Goal: Task Accomplishment & Management: Manage account settings

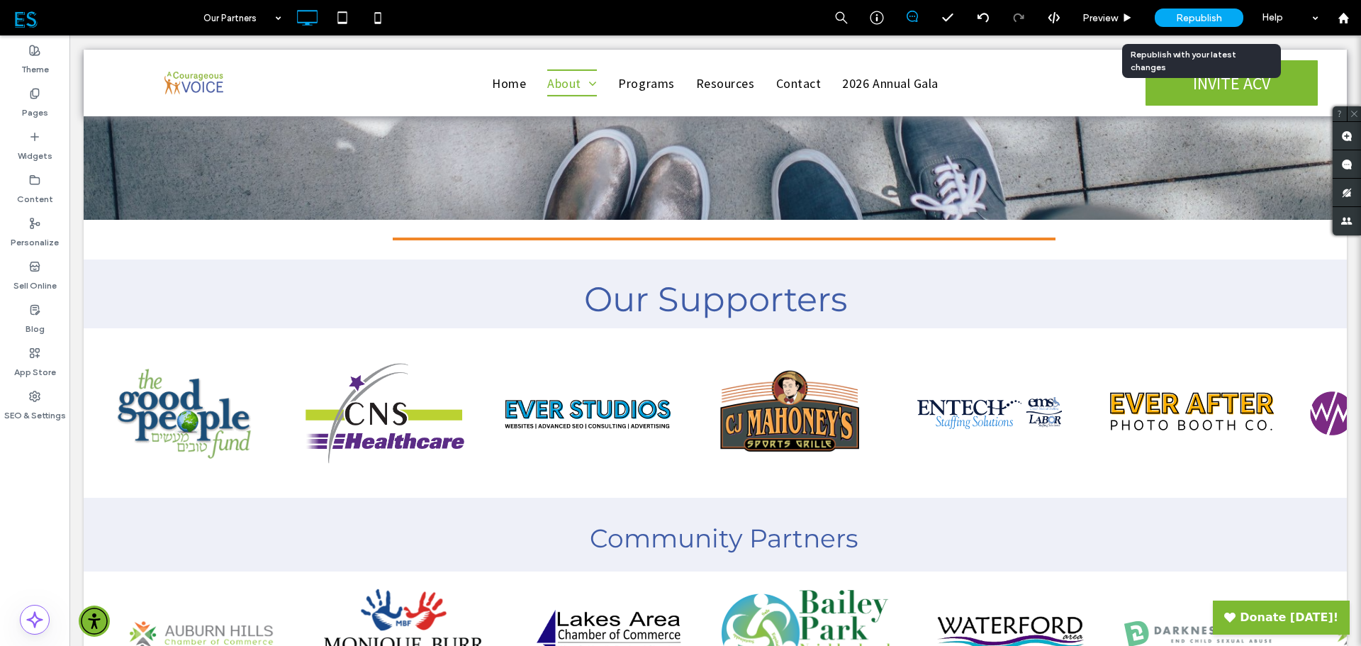
click at [1192, 18] on span "Republish" at bounding box center [1199, 18] width 46 height 12
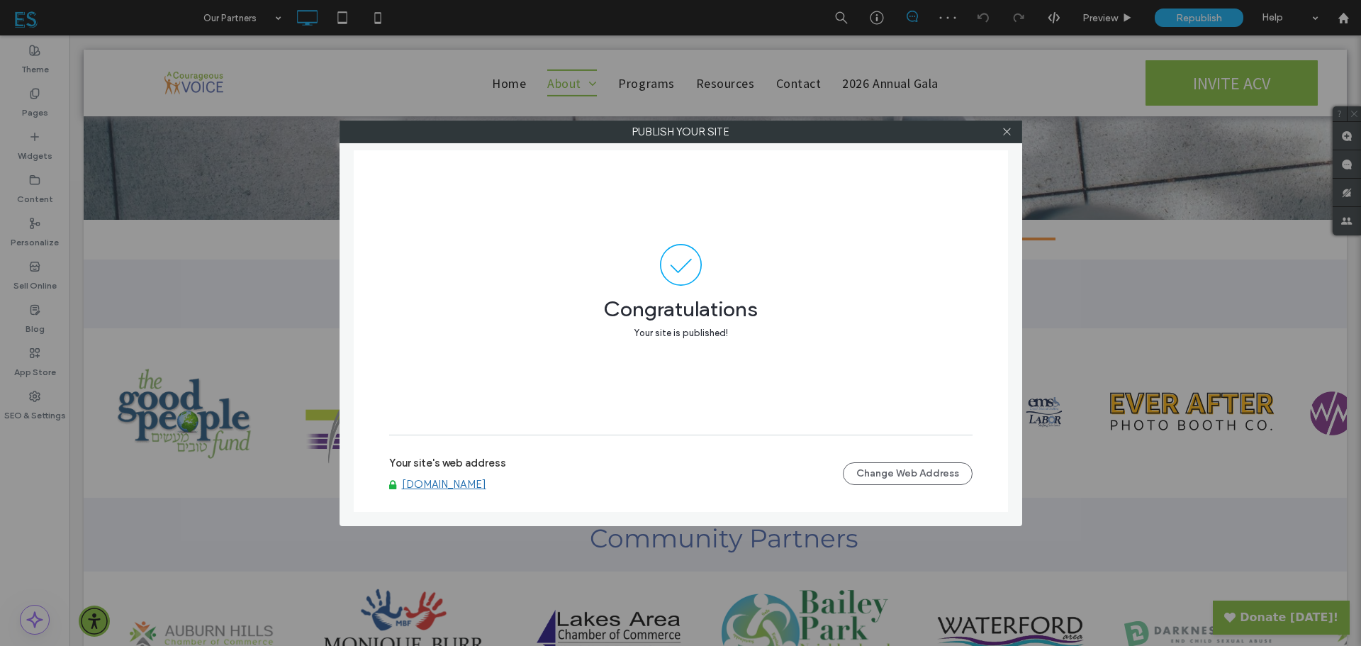
click at [1007, 130] on icon at bounding box center [1007, 131] width 11 height 11
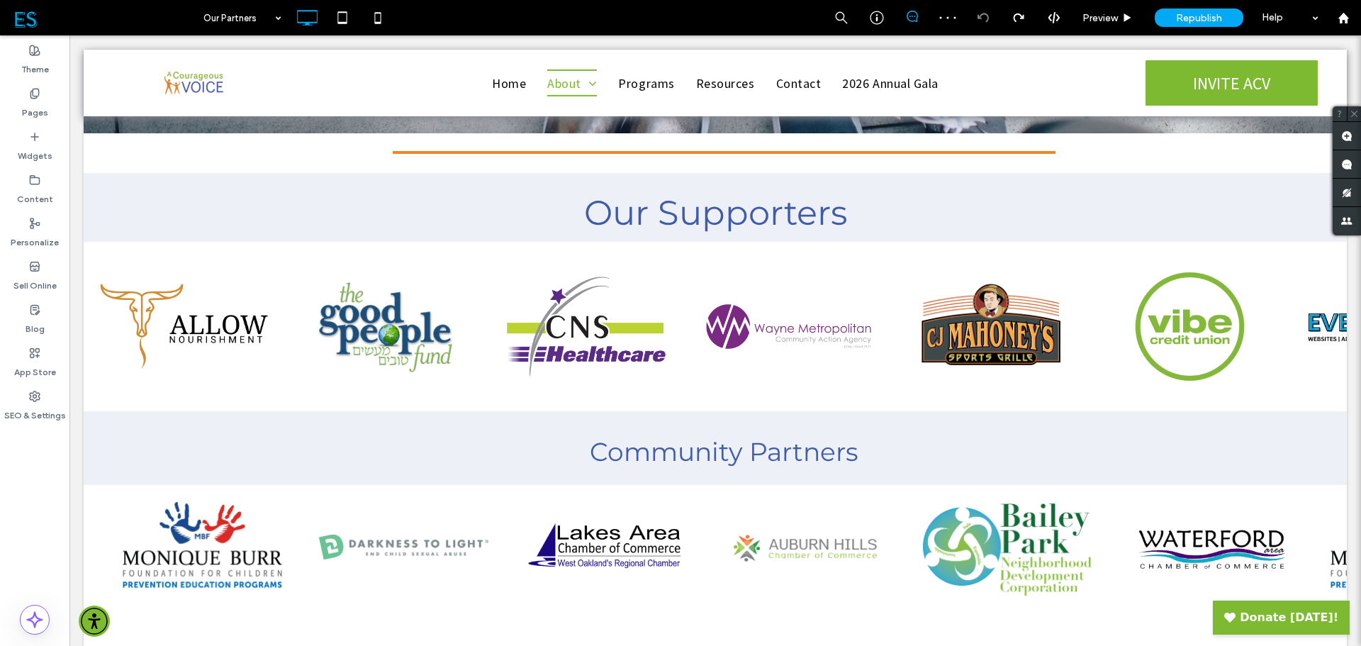
scroll to position [268, 0]
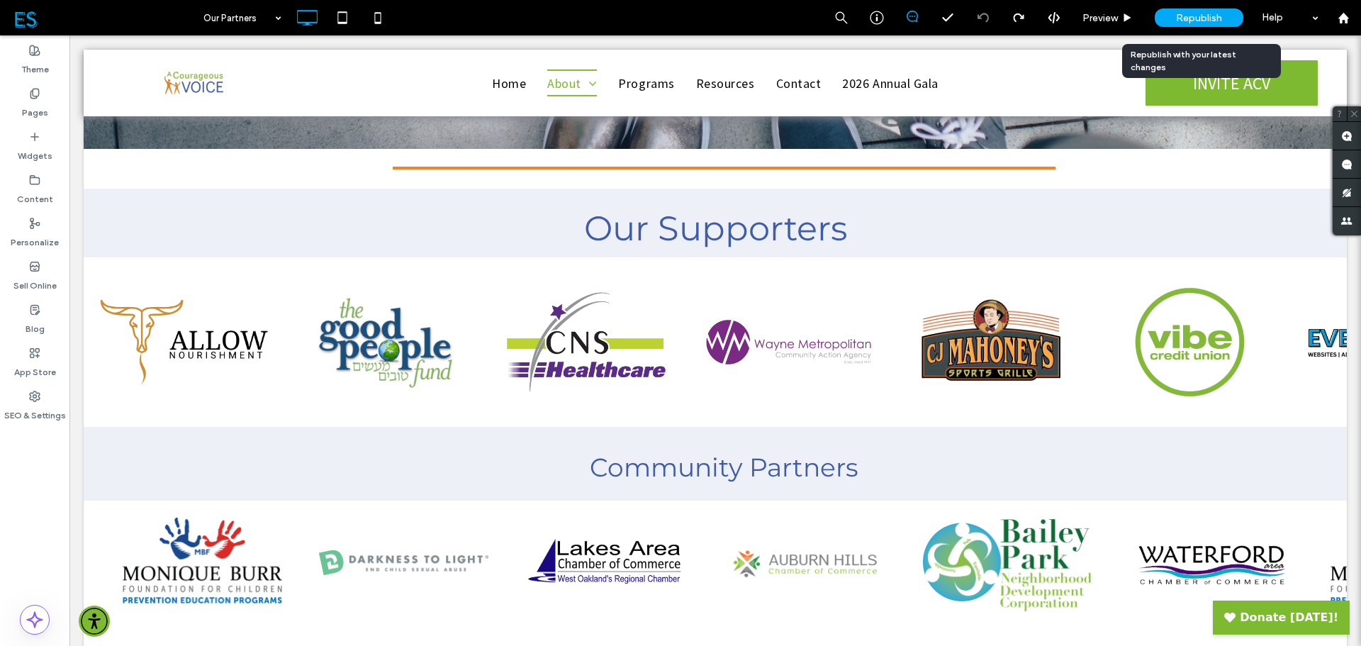
click at [1209, 21] on span "Republish" at bounding box center [1199, 18] width 46 height 12
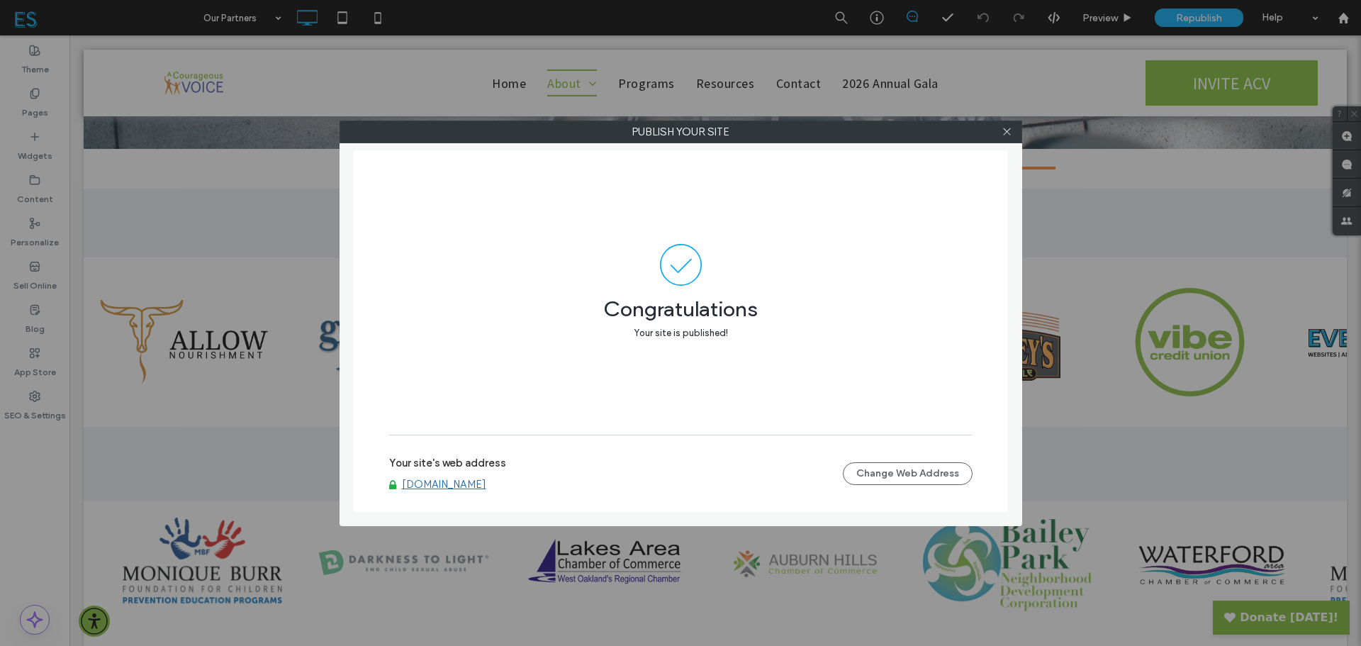
click at [1005, 133] on use at bounding box center [1006, 131] width 7 height 7
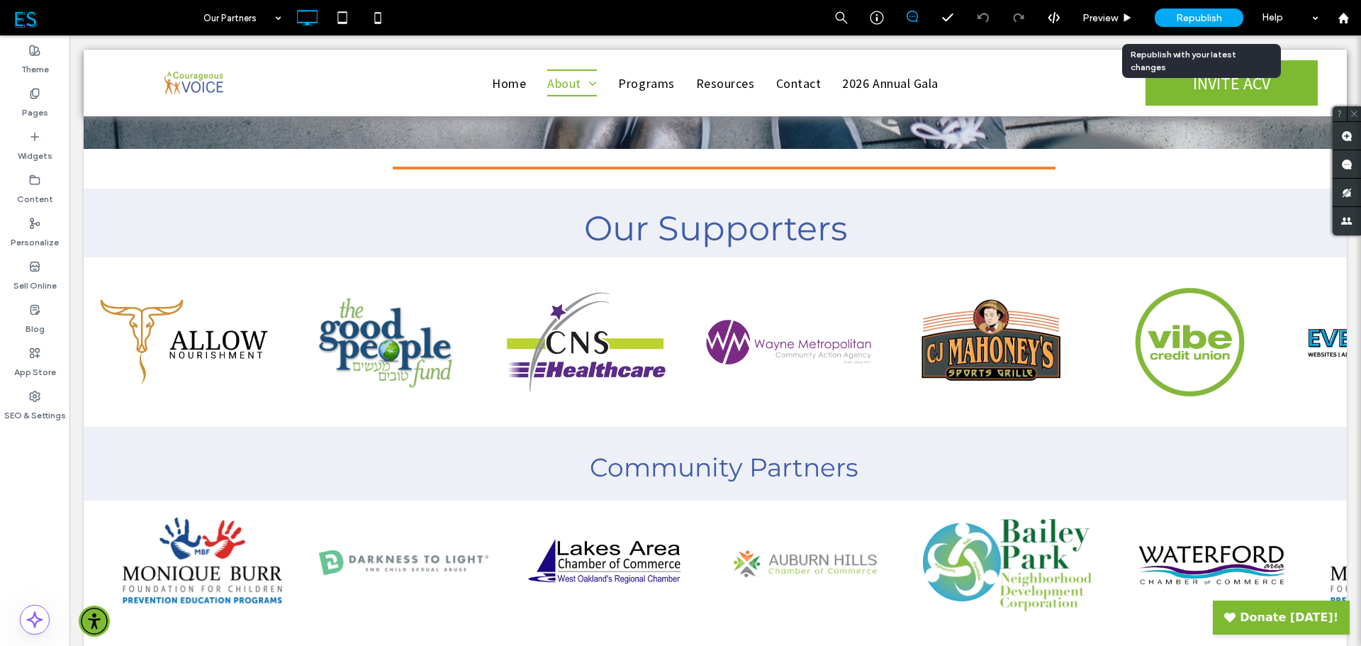
click at [1208, 23] on span "Republish" at bounding box center [1199, 18] width 46 height 12
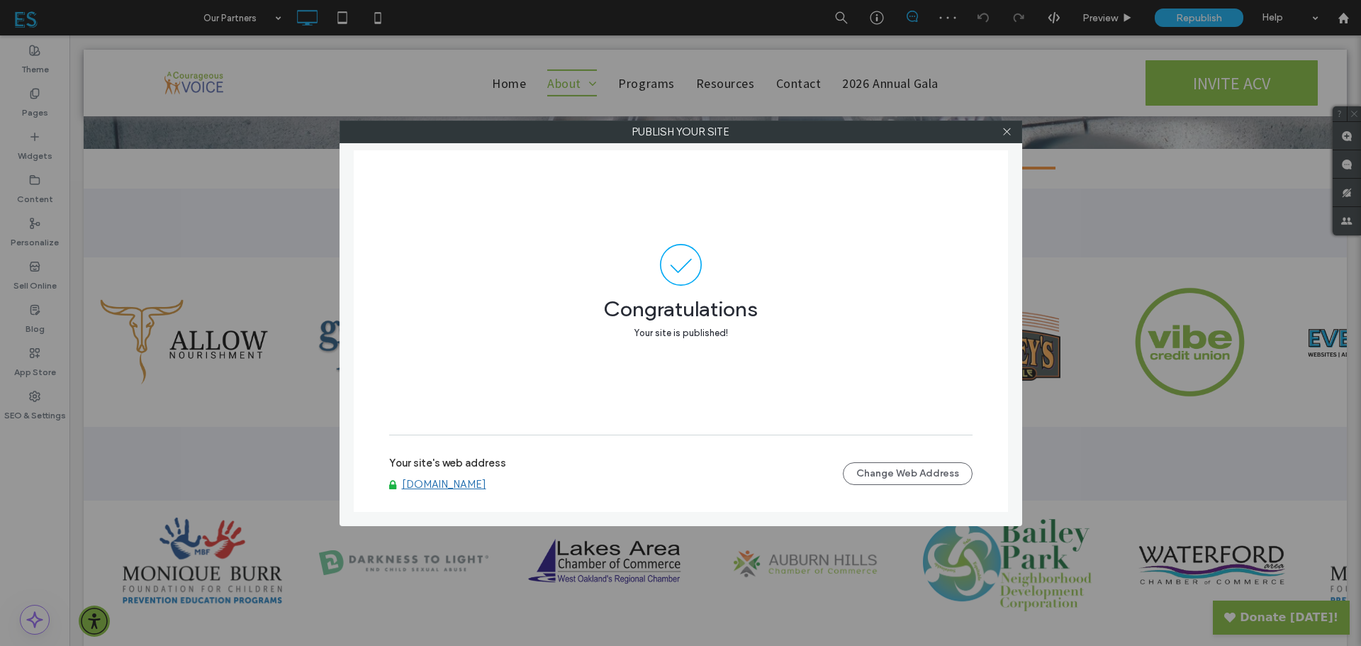
drag, startPoint x: 1005, startPoint y: 130, endPoint x: 1033, endPoint y: 124, distance: 28.4
click at [1006, 130] on icon at bounding box center [1007, 131] width 11 height 11
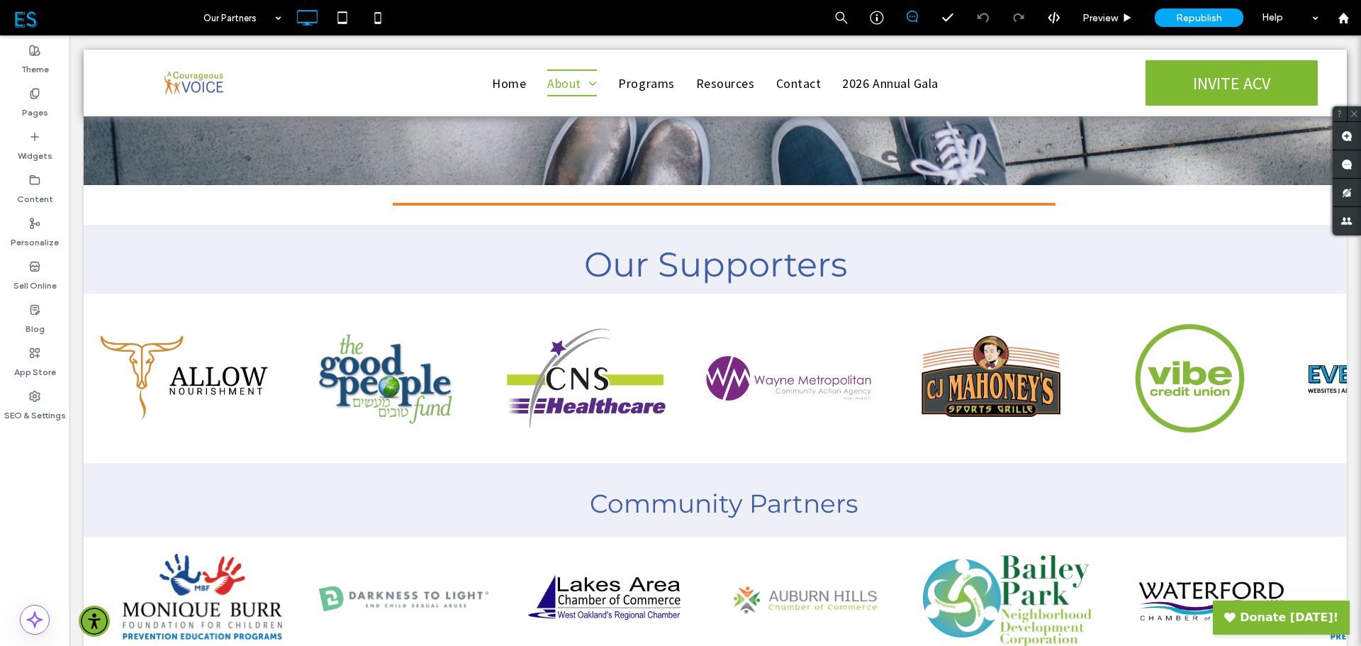
scroll to position [197, 0]
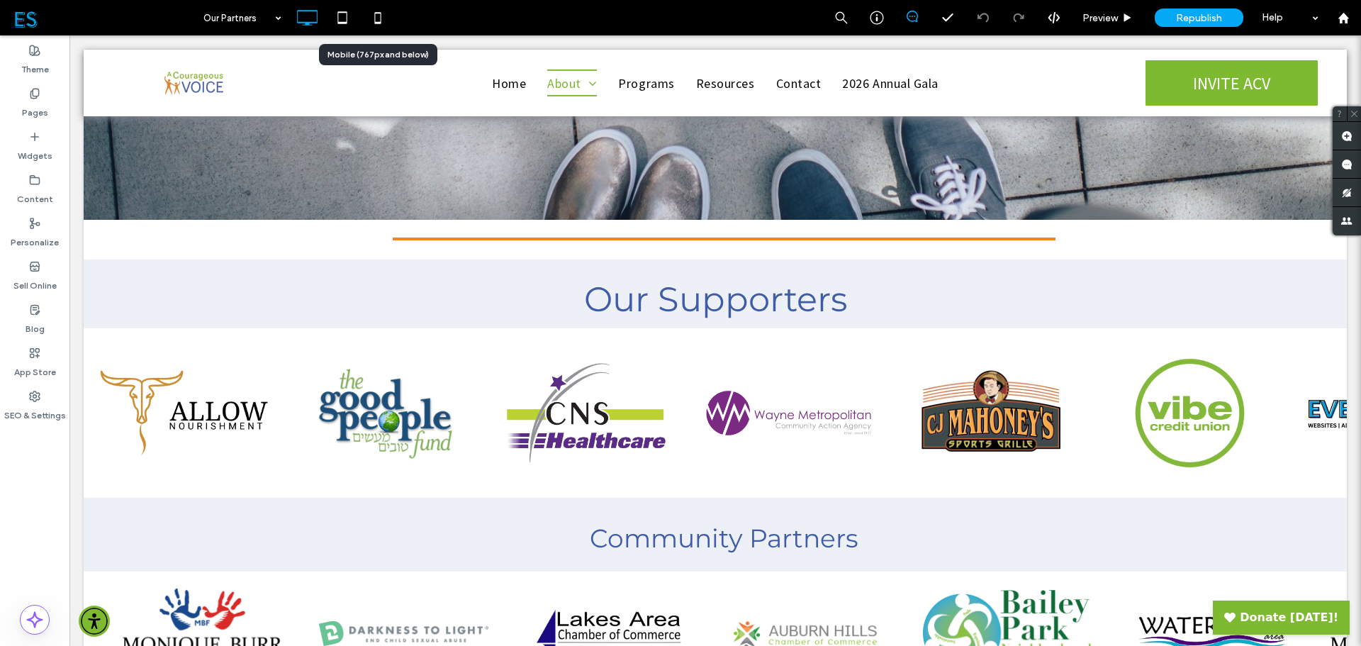
click at [377, 21] on icon at bounding box center [378, 18] width 28 height 28
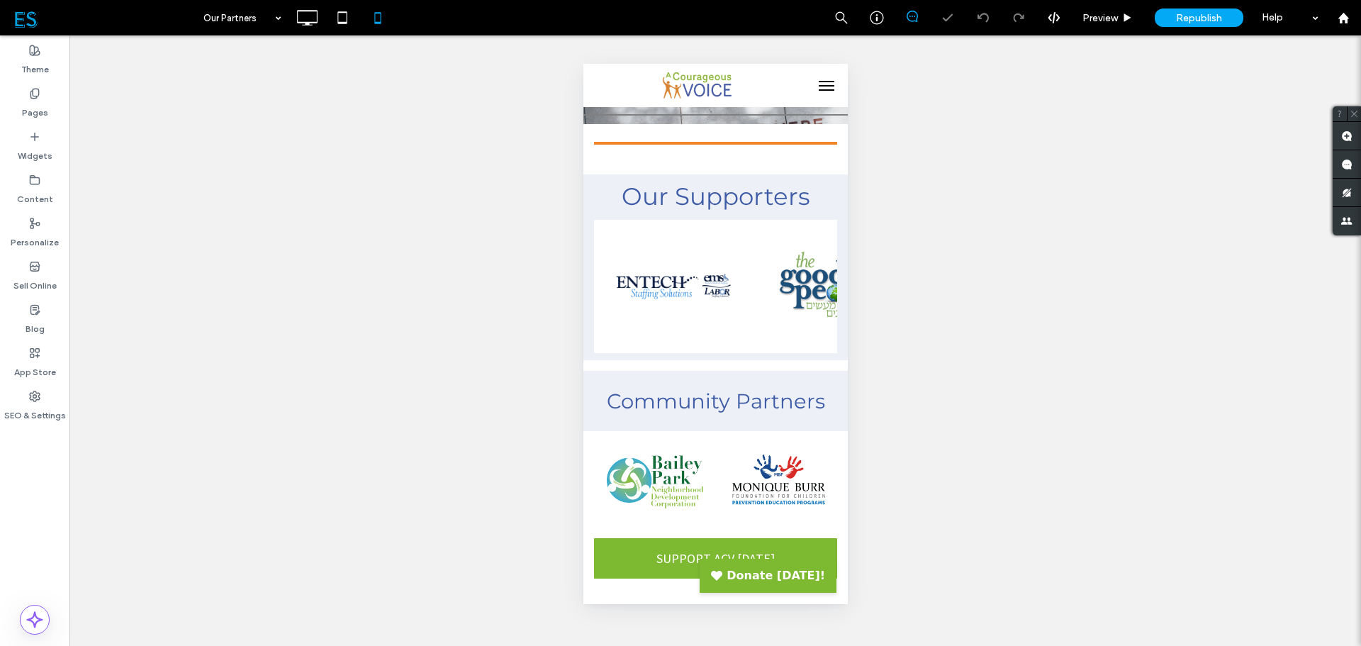
scroll to position [0, 0]
click at [26, 103] on label "Pages" at bounding box center [35, 109] width 26 height 20
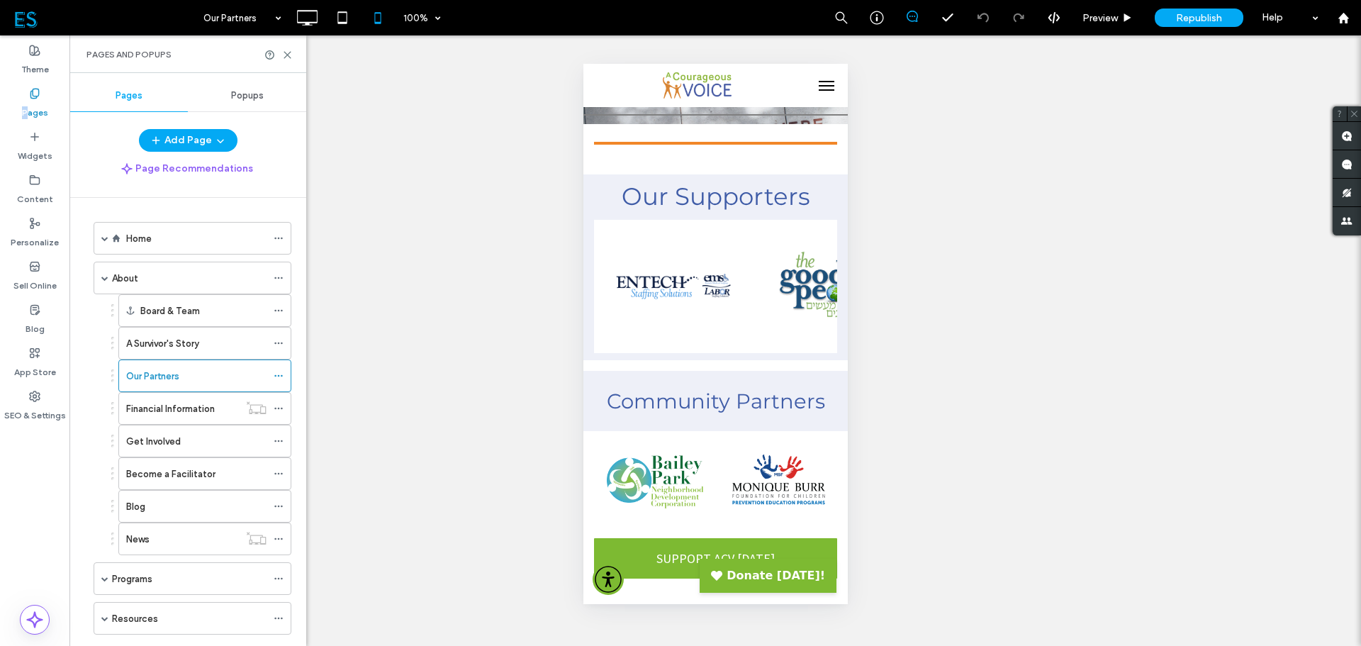
click at [144, 235] on label "Home" at bounding box center [139, 238] width 26 height 25
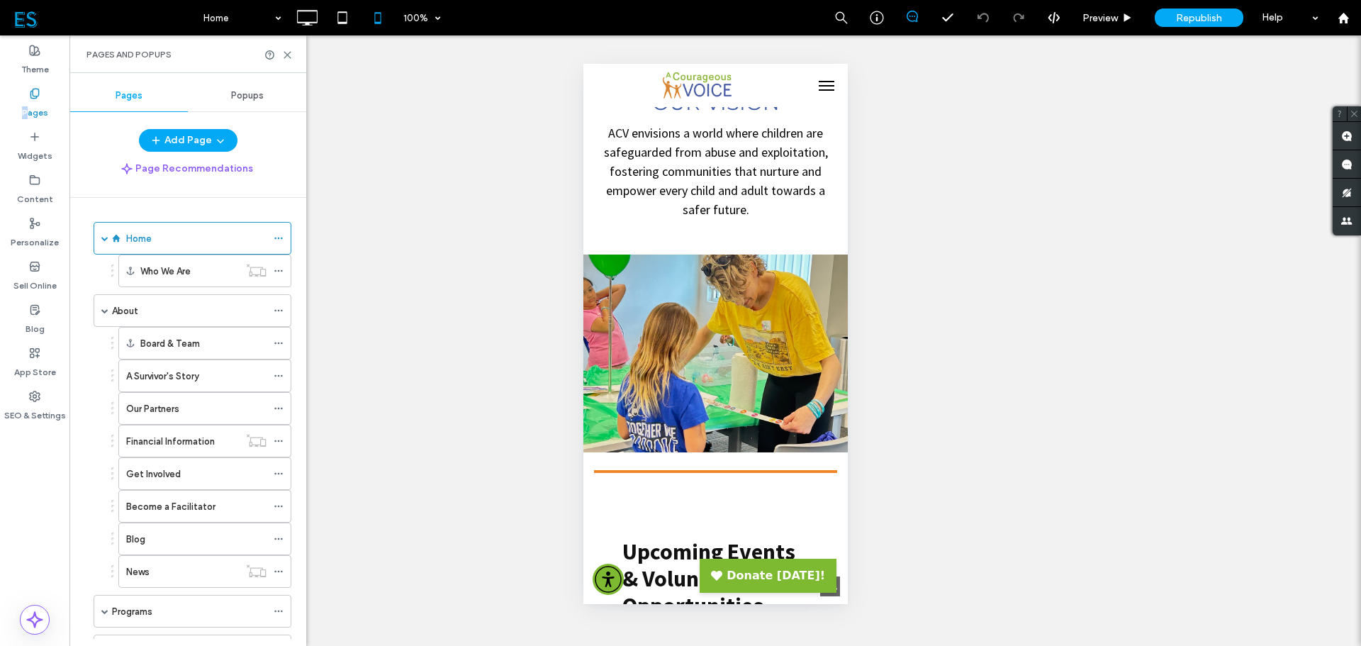
scroll to position [4395, 0]
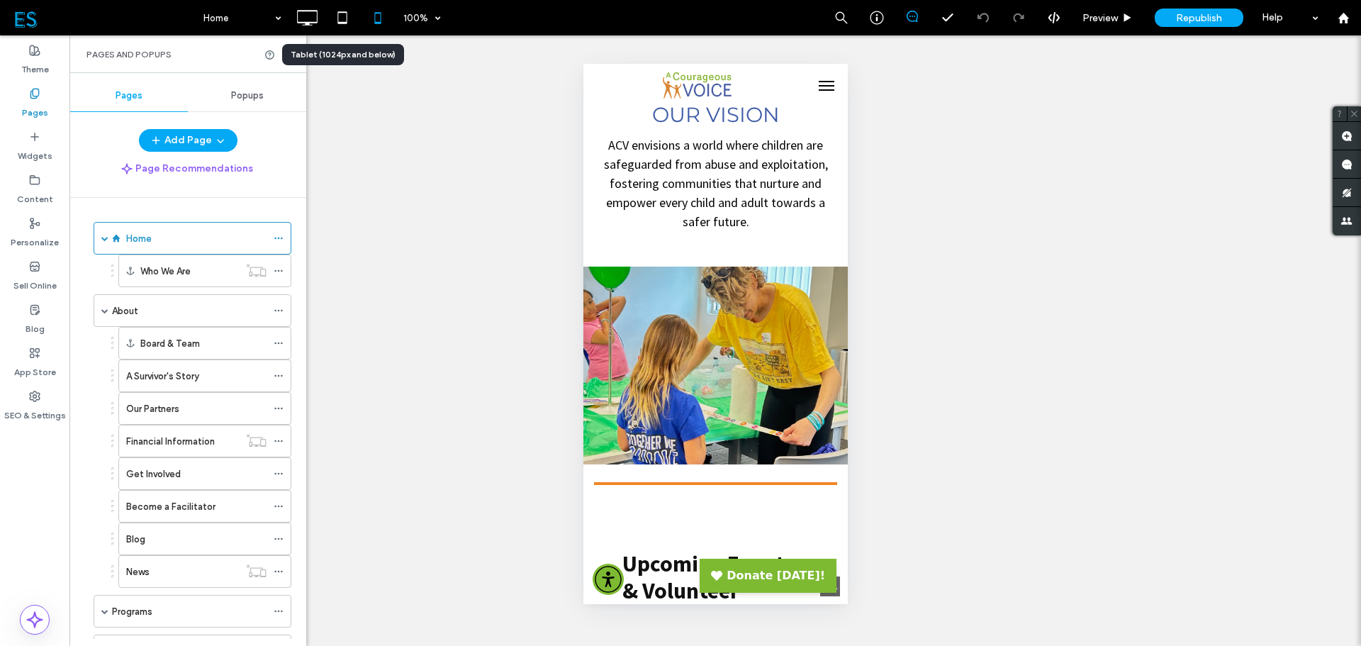
click at [345, 14] on icon at bounding box center [342, 18] width 28 height 28
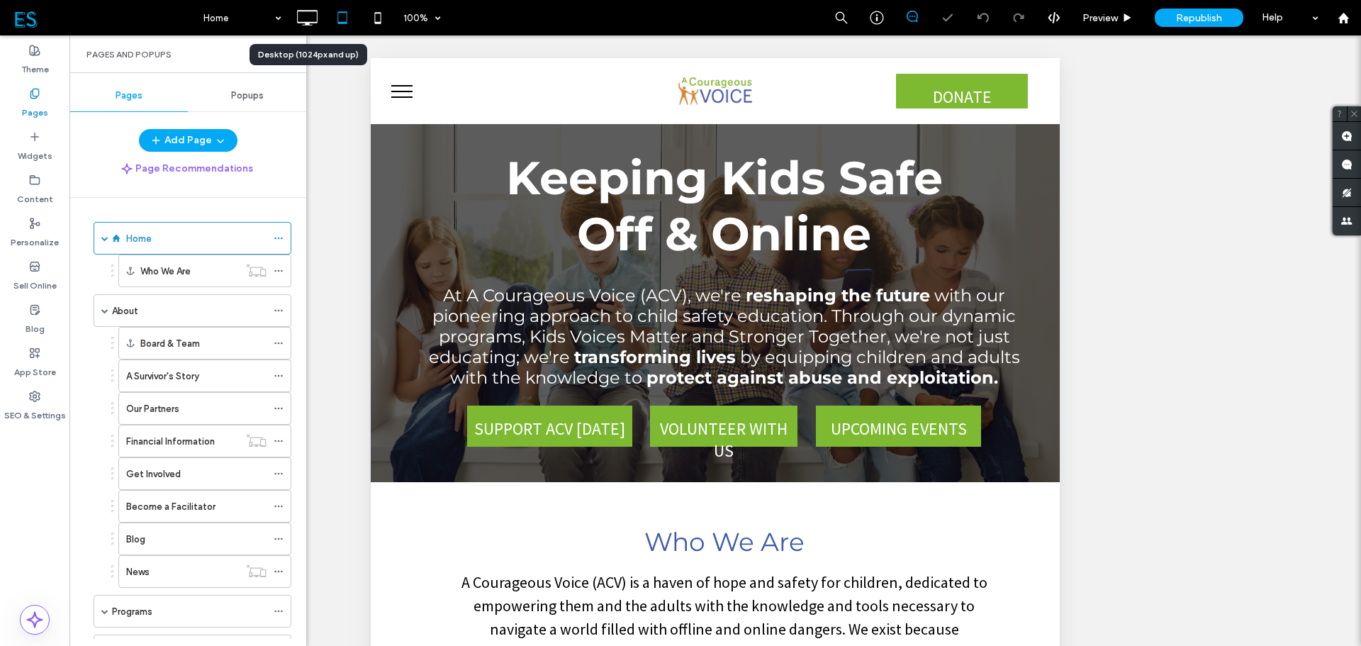
scroll to position [0, 0]
click at [304, 17] on icon at bounding box center [307, 18] width 28 height 28
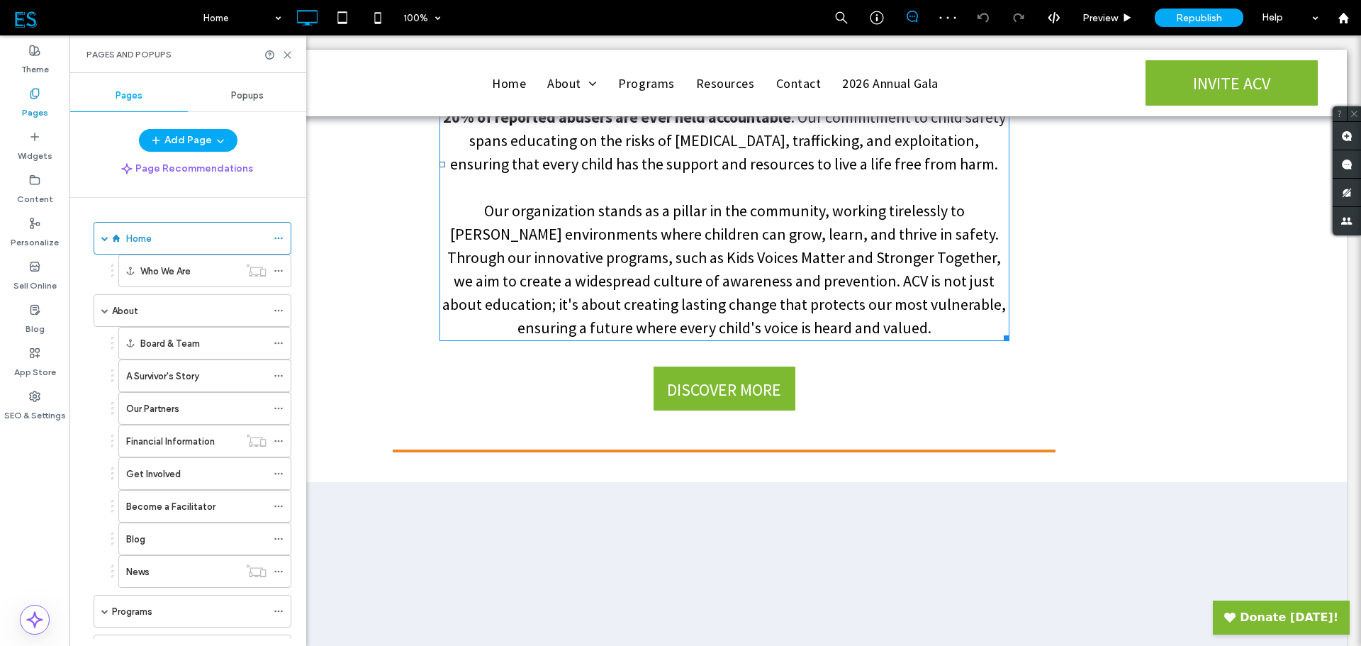
scroll to position [724, 0]
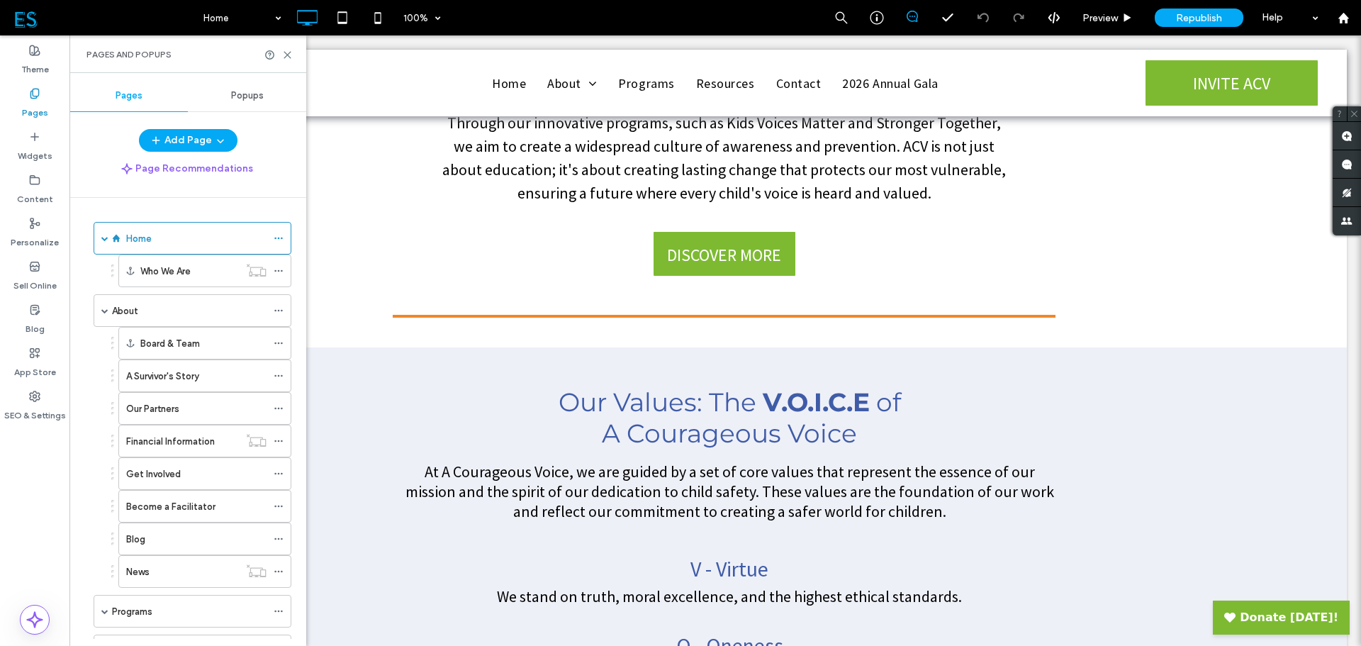
click at [175, 405] on label "Our Partners" at bounding box center [152, 408] width 53 height 25
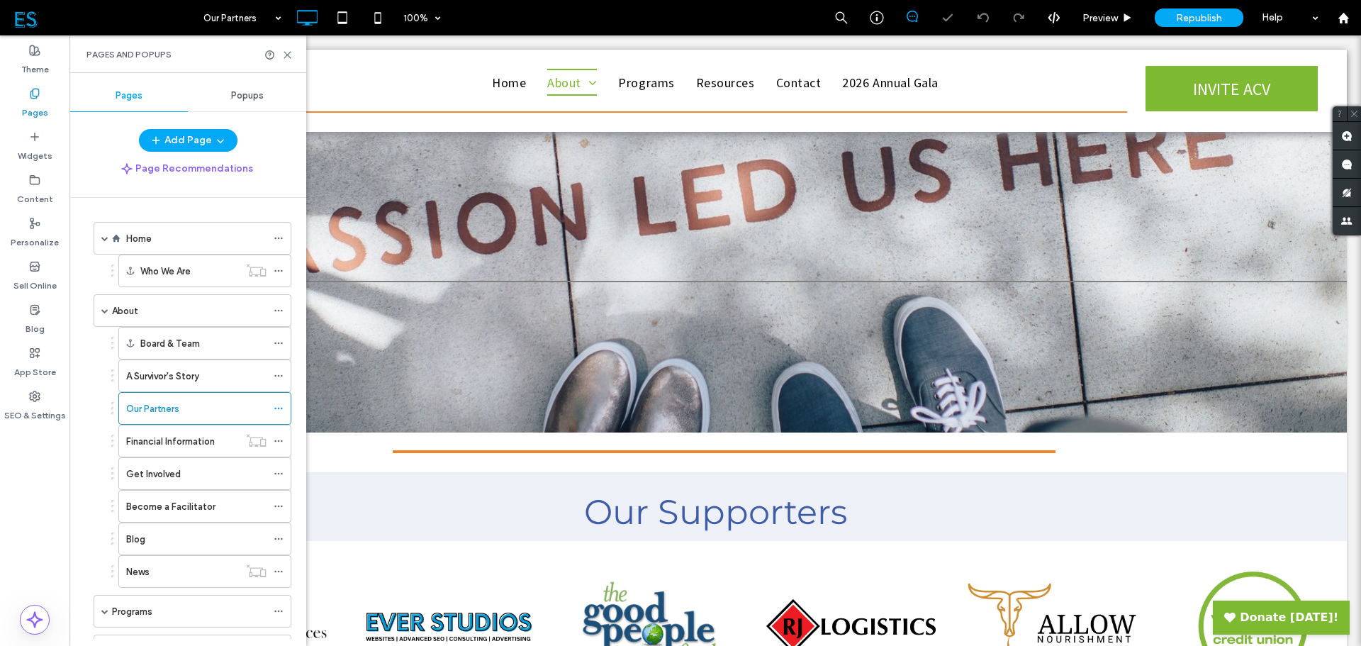
drag, startPoint x: 286, startPoint y: 53, endPoint x: 272, endPoint y: 21, distance: 35.8
click at [286, 53] on use at bounding box center [287, 55] width 6 height 6
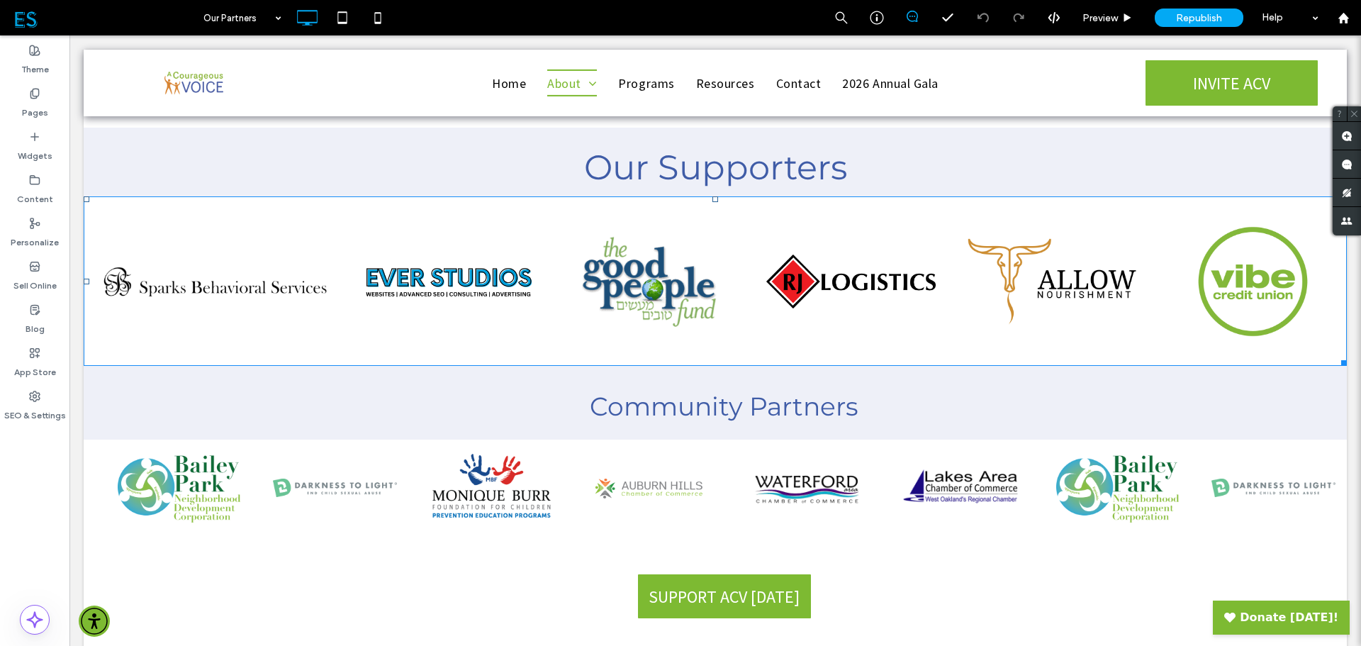
scroll to position [425, 0]
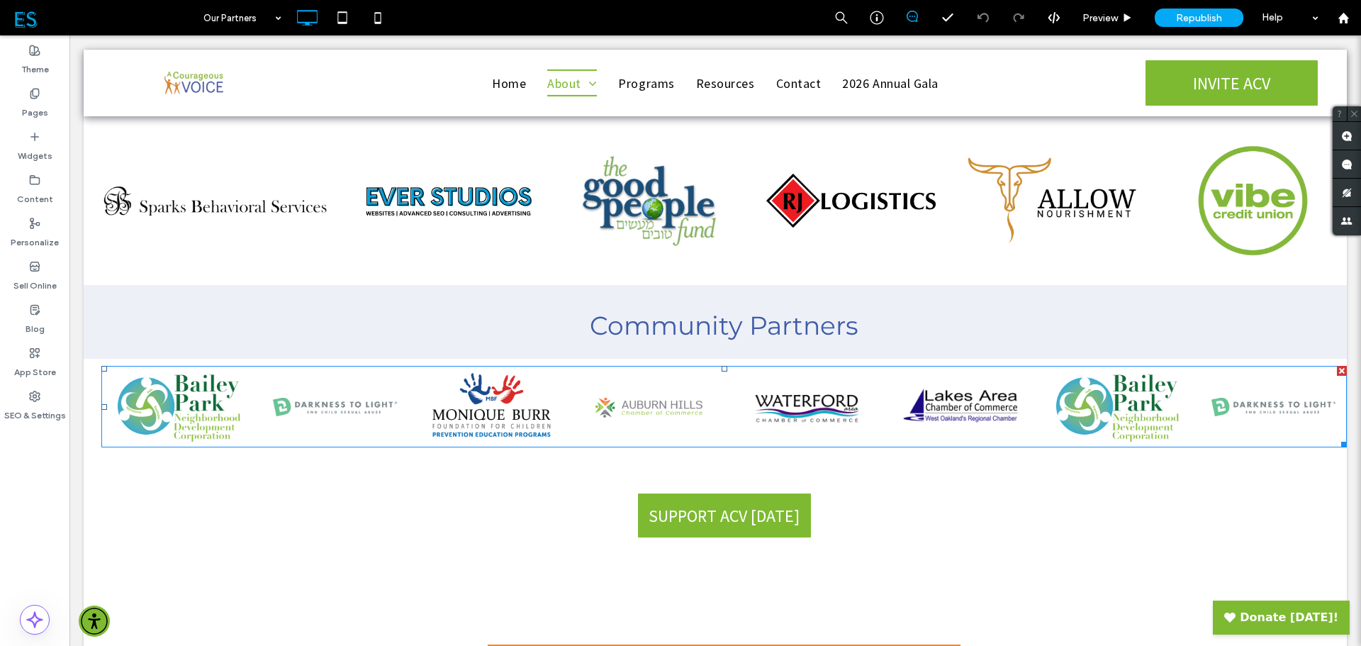
drag, startPoint x: 770, startPoint y: 411, endPoint x: 700, endPoint y: 395, distance: 72.0
click at [101, 366] on span at bounding box center [101, 366] width 0 height 0
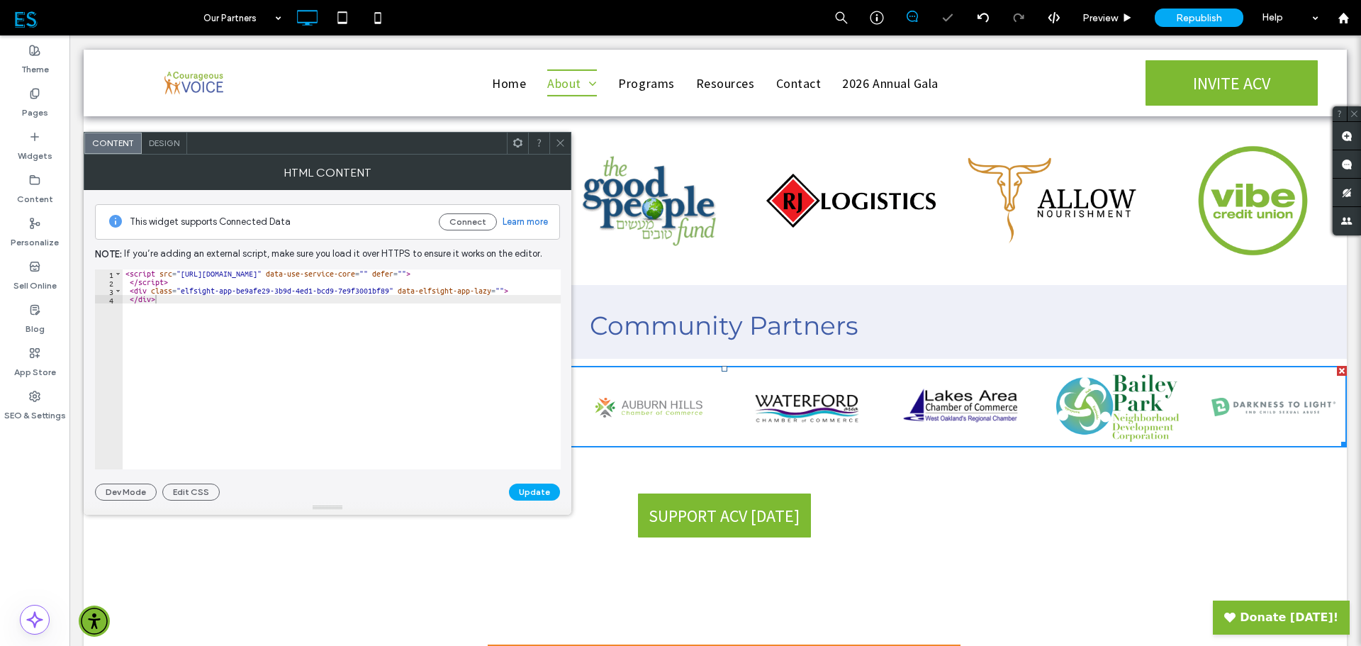
drag, startPoint x: 559, startPoint y: 137, endPoint x: 572, endPoint y: 127, distance: 16.7
click at [559, 137] on span at bounding box center [560, 143] width 11 height 21
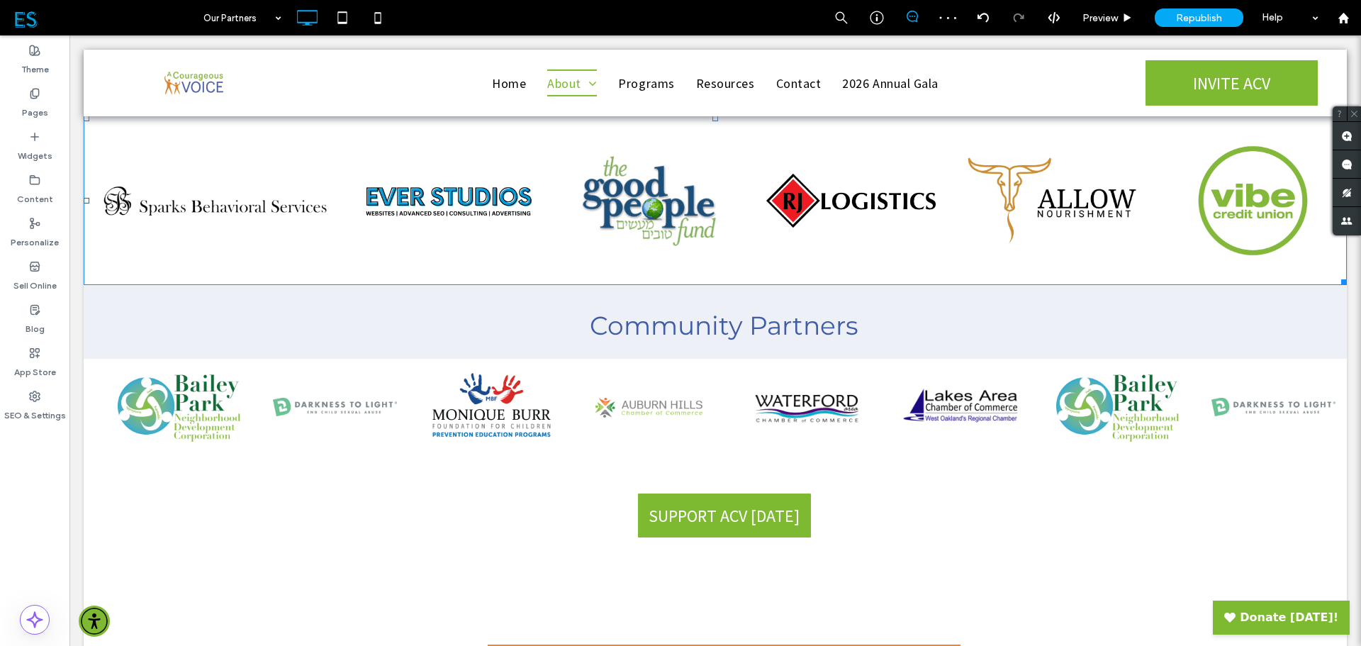
scroll to position [284, 0]
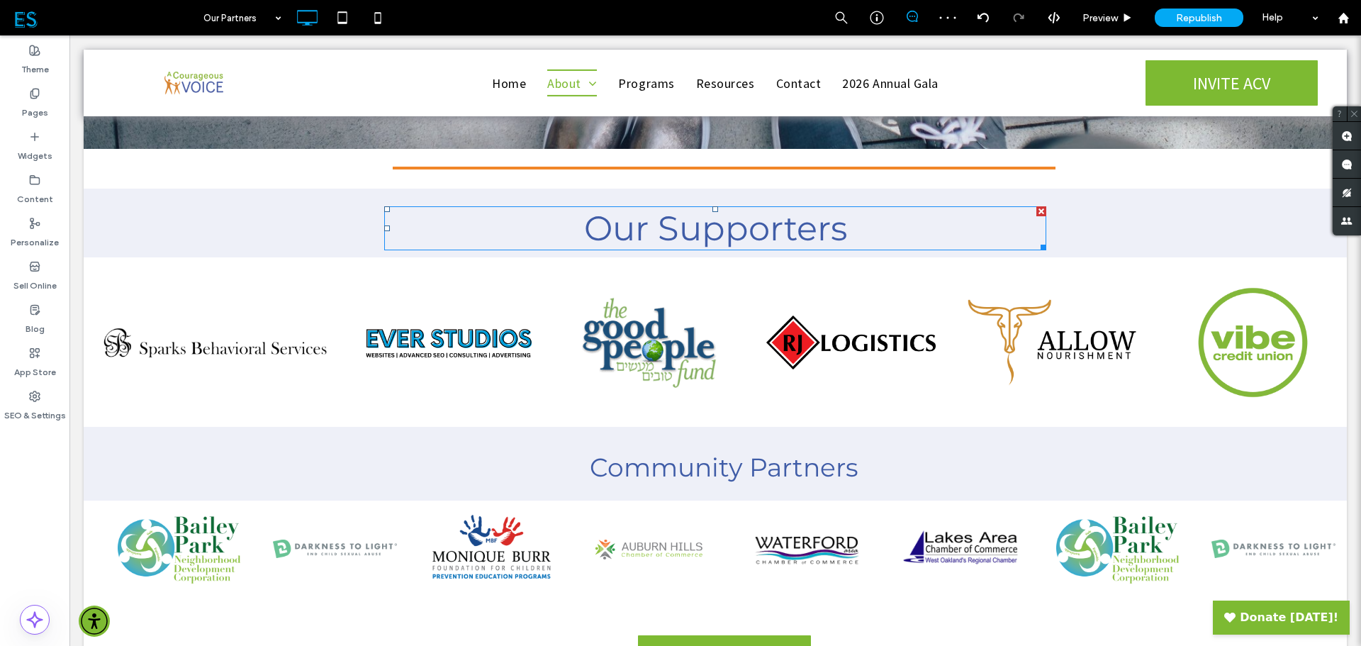
click at [797, 228] on span "Our Supporters" at bounding box center [715, 228] width 263 height 41
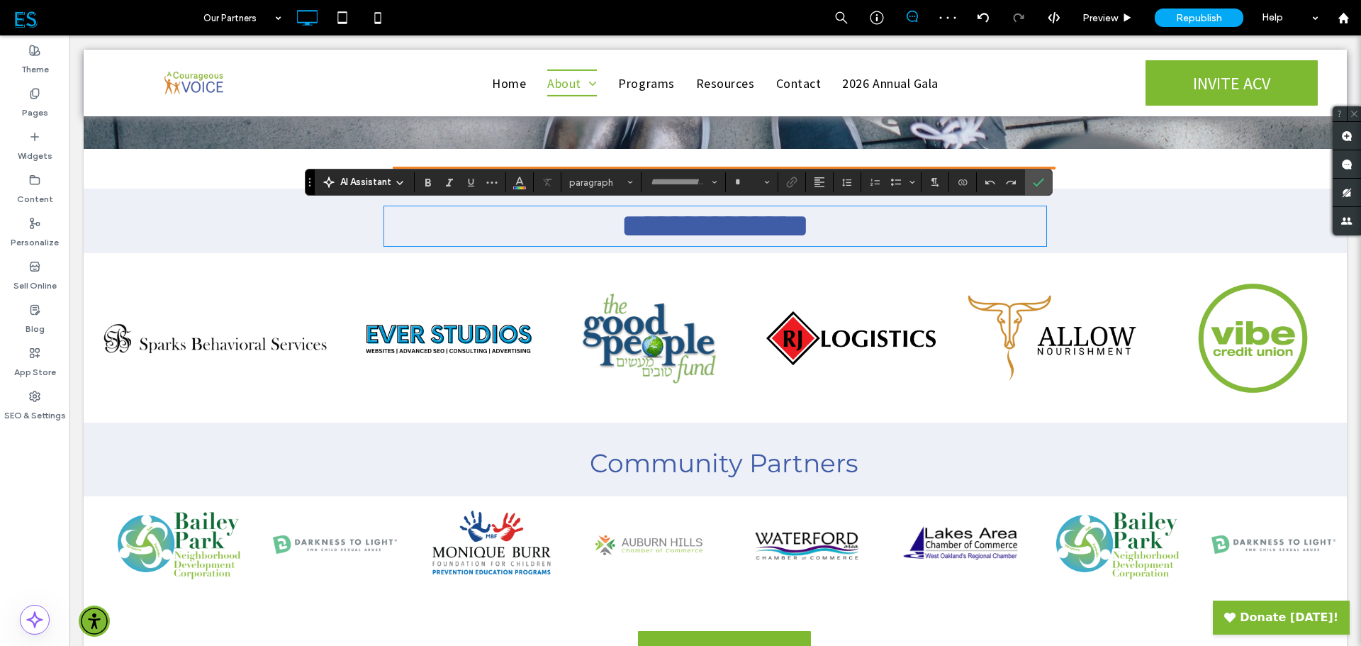
type input "**********"
type input "**"
click at [432, 183] on icon "Bold" at bounding box center [427, 182] width 11 height 11
click at [1038, 172] on span "Confirm" at bounding box center [1036, 182] width 6 height 26
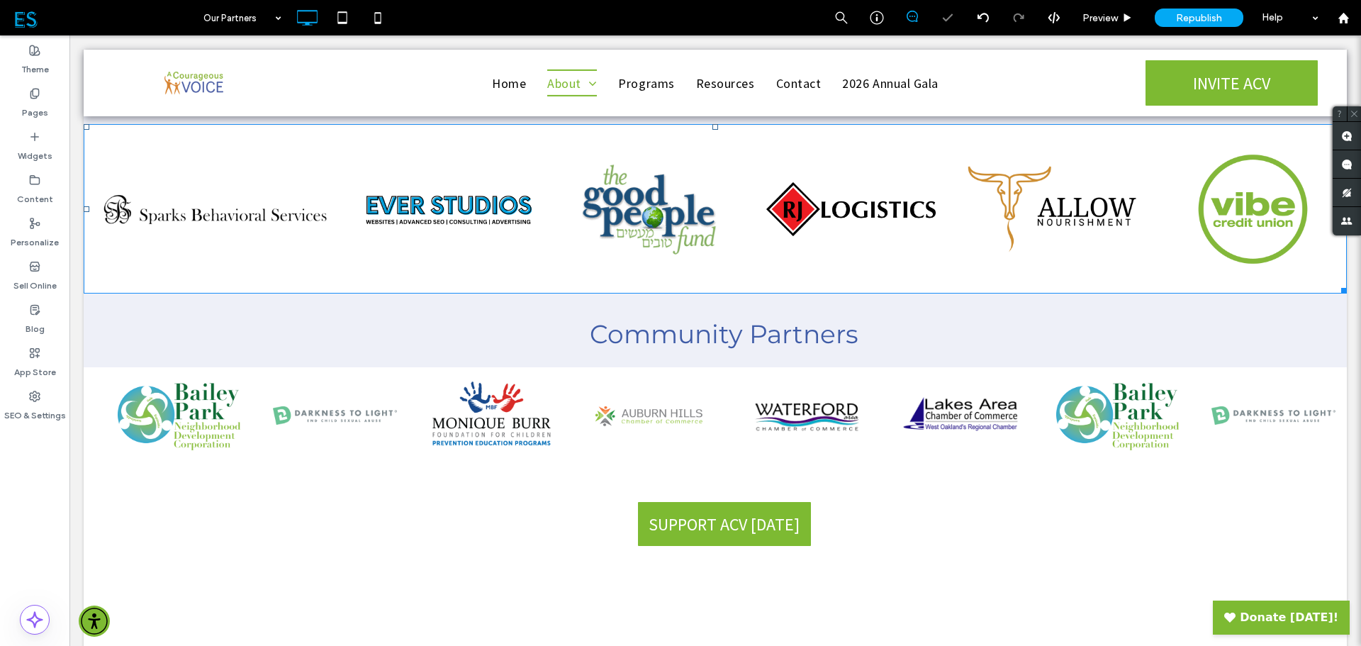
scroll to position [425, 0]
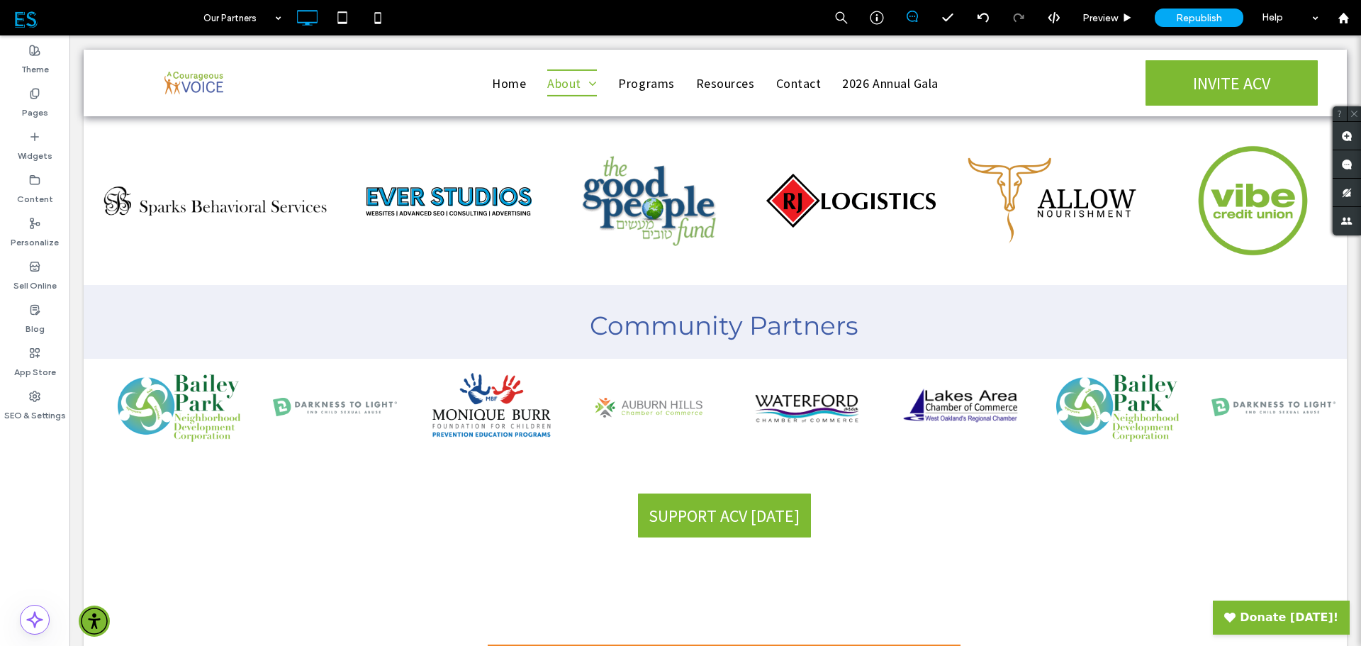
click at [45, 141] on div "Widgets" at bounding box center [34, 146] width 69 height 43
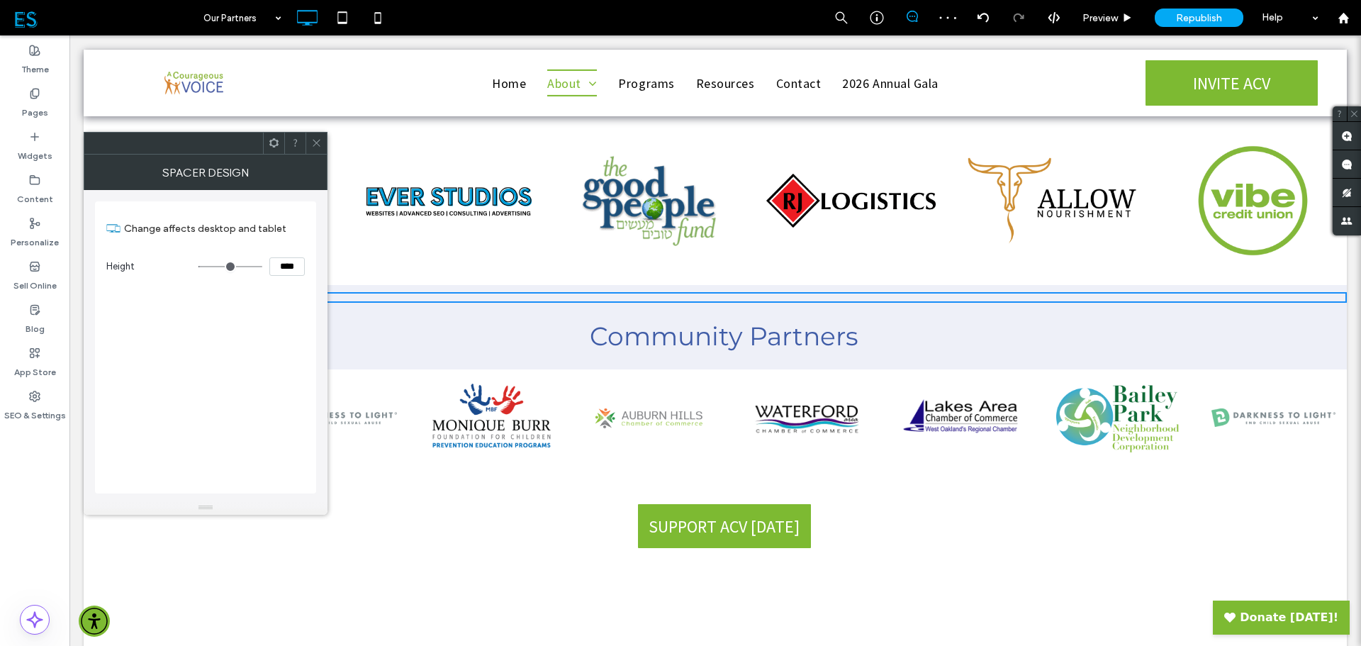
drag, startPoint x: 274, startPoint y: 267, endPoint x: 299, endPoint y: 266, distance: 25.6
click at [299, 266] on input "****" at bounding box center [286, 266] width 35 height 18
type input "****"
type input "**"
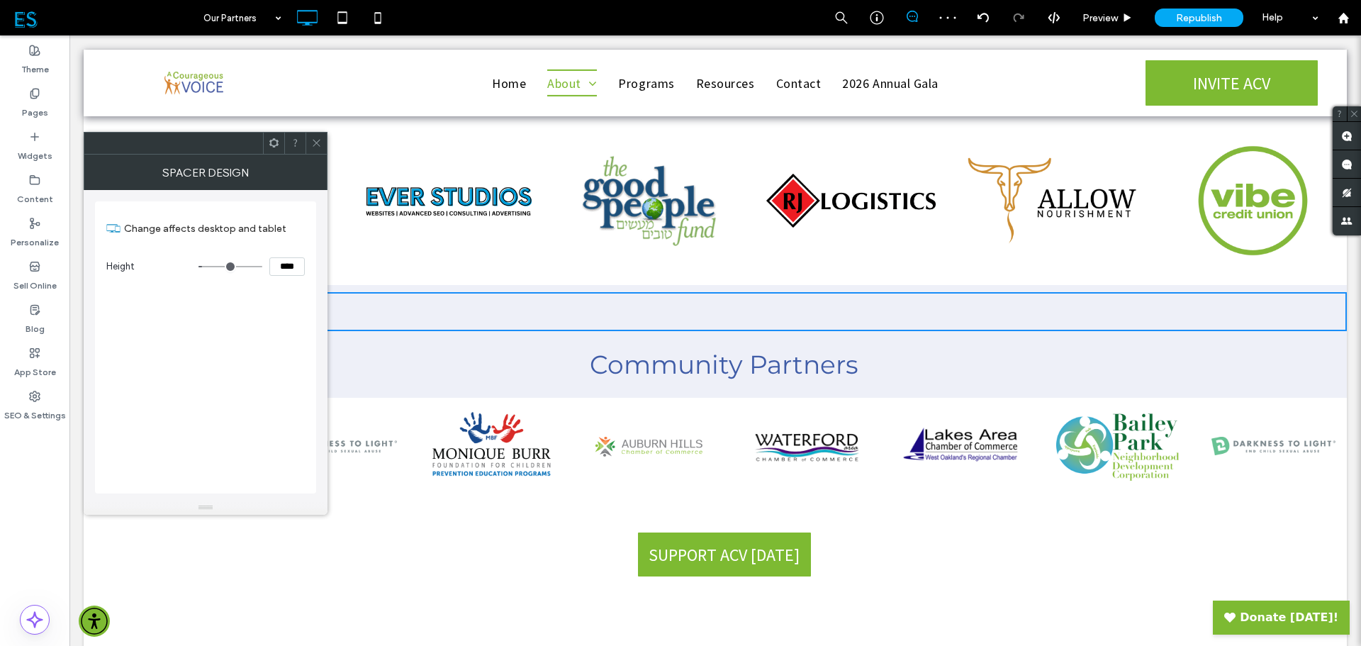
click at [319, 142] on icon at bounding box center [316, 143] width 11 height 11
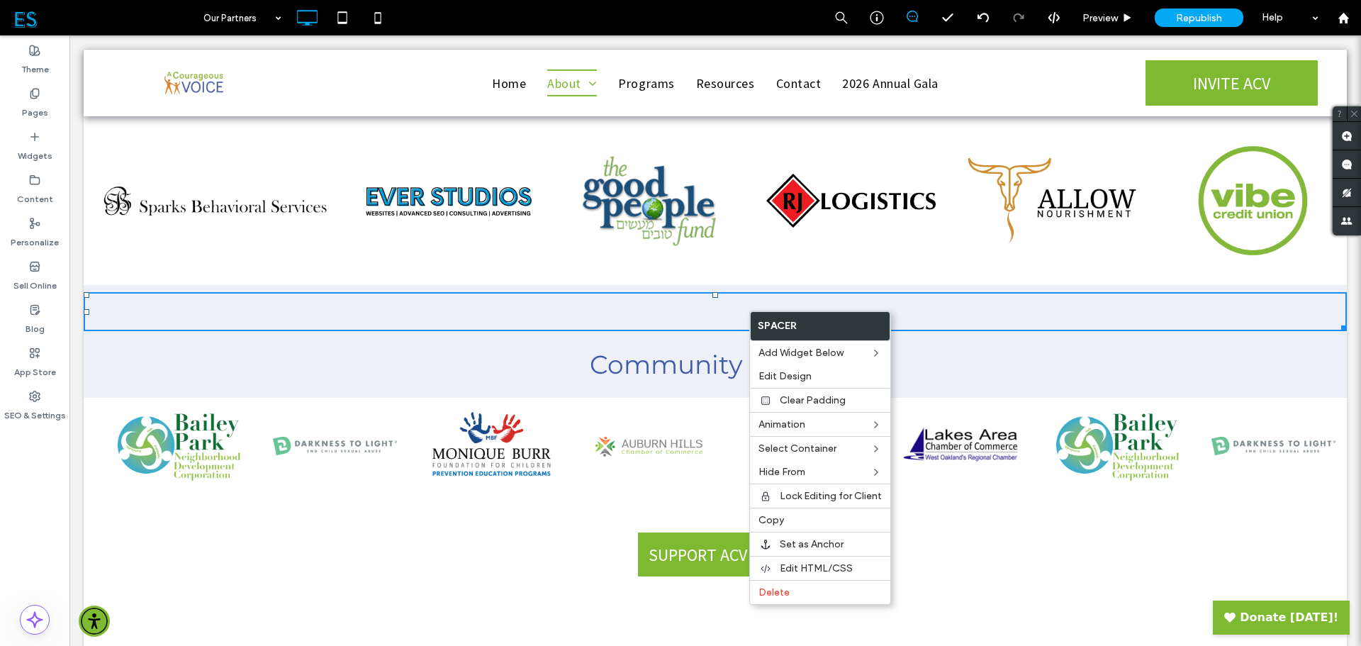
drag, startPoint x: 786, startPoint y: 589, endPoint x: 939, endPoint y: 448, distance: 208.2
click at [792, 588] on label "Delete" at bounding box center [820, 592] width 123 height 12
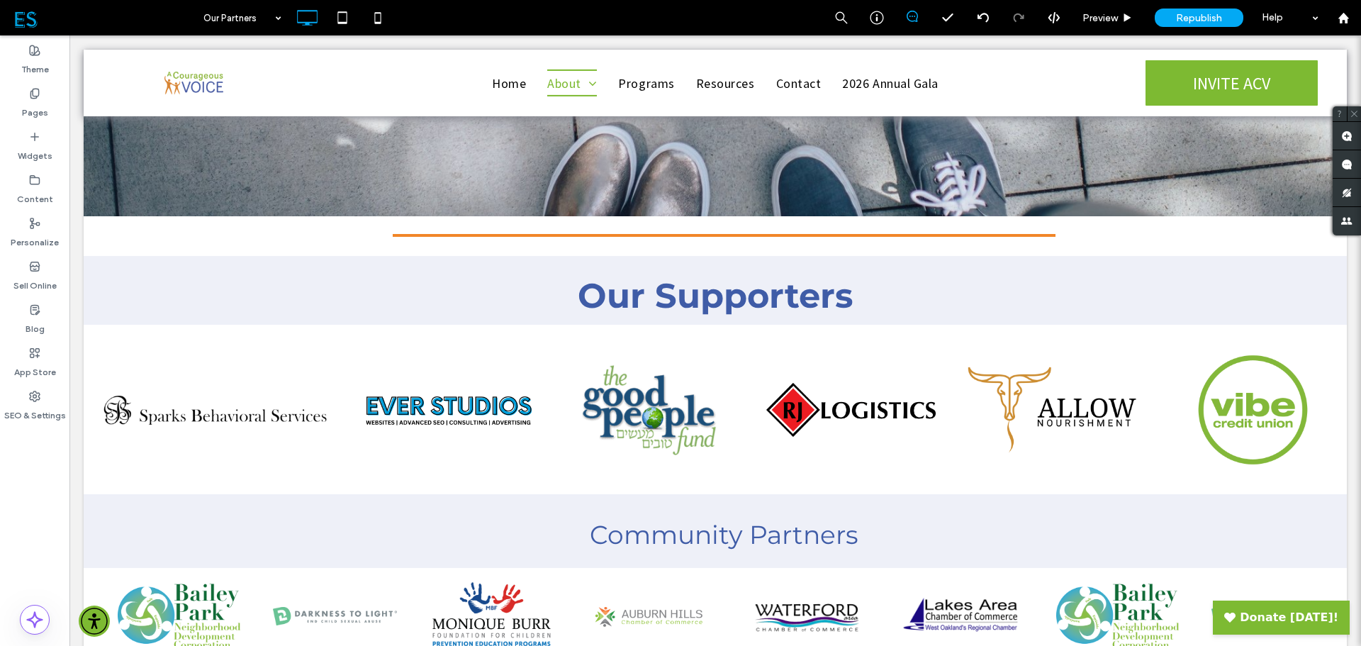
scroll to position [213, 0]
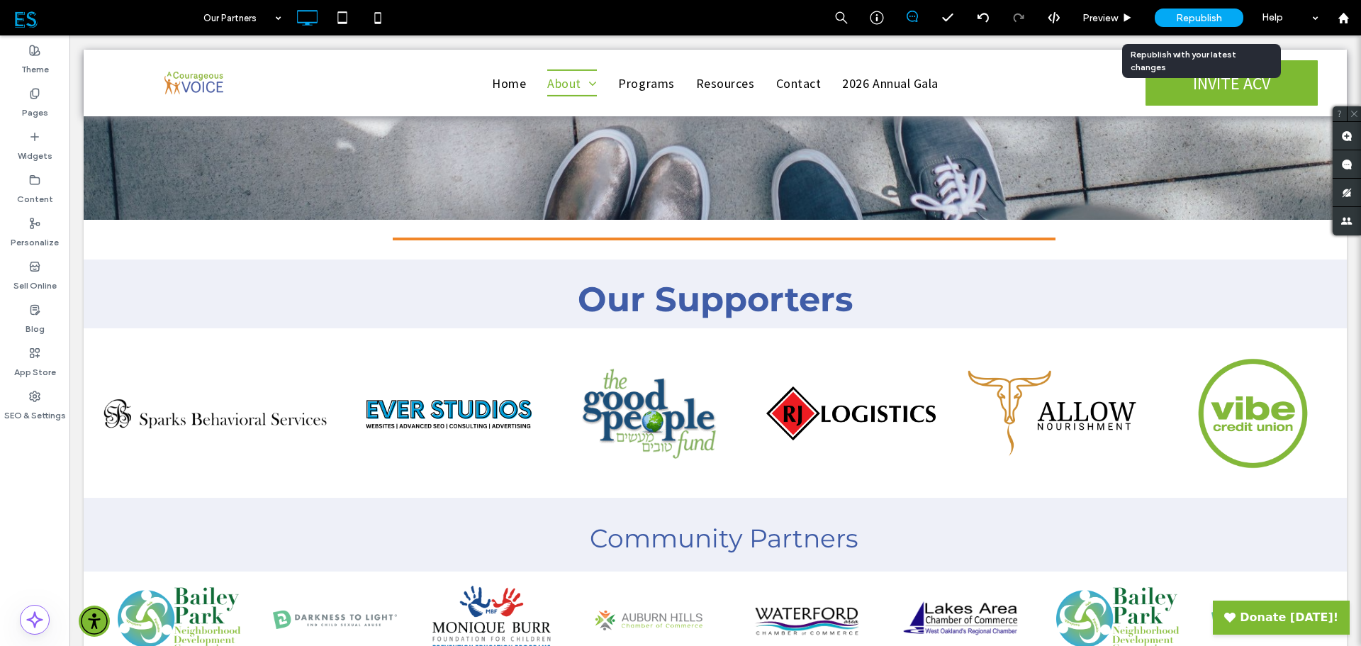
drag, startPoint x: 1187, startPoint y: 15, endPoint x: 1238, endPoint y: 13, distance: 50.4
click at [1187, 14] on span "Republish" at bounding box center [1199, 18] width 46 height 12
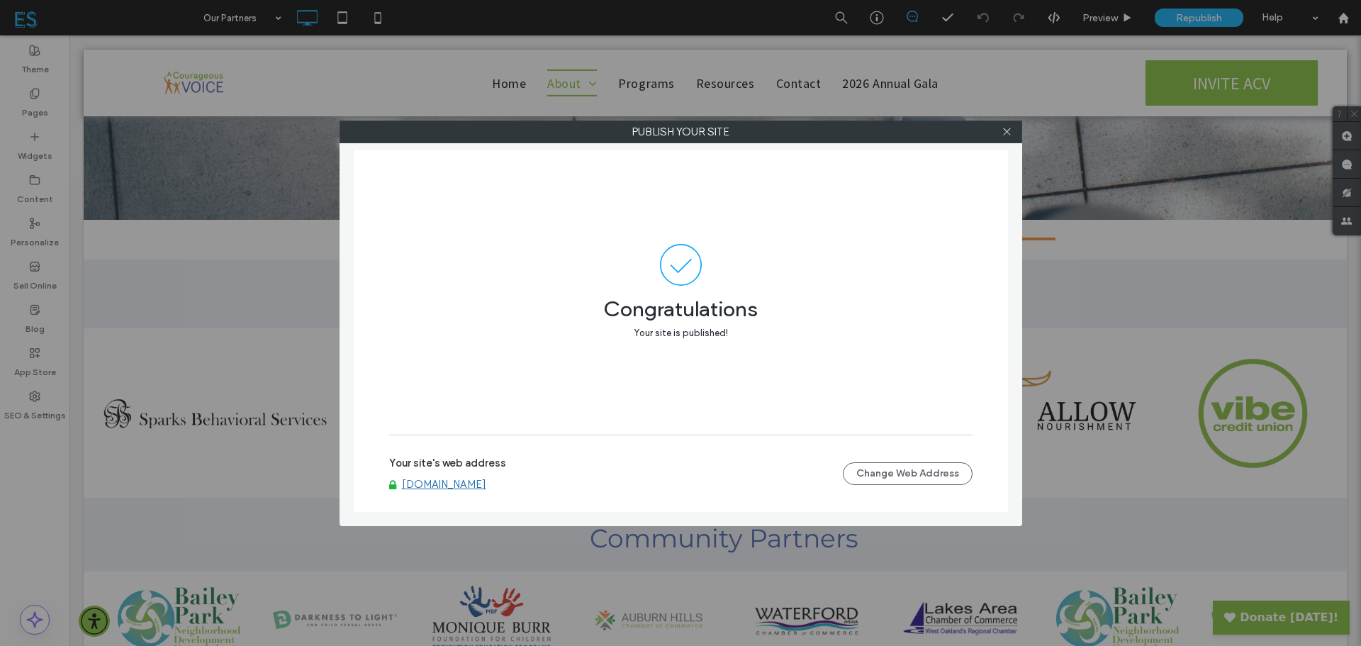
click at [1009, 135] on icon at bounding box center [1007, 131] width 11 height 11
